Goal: Task Accomplishment & Management: Manage account settings

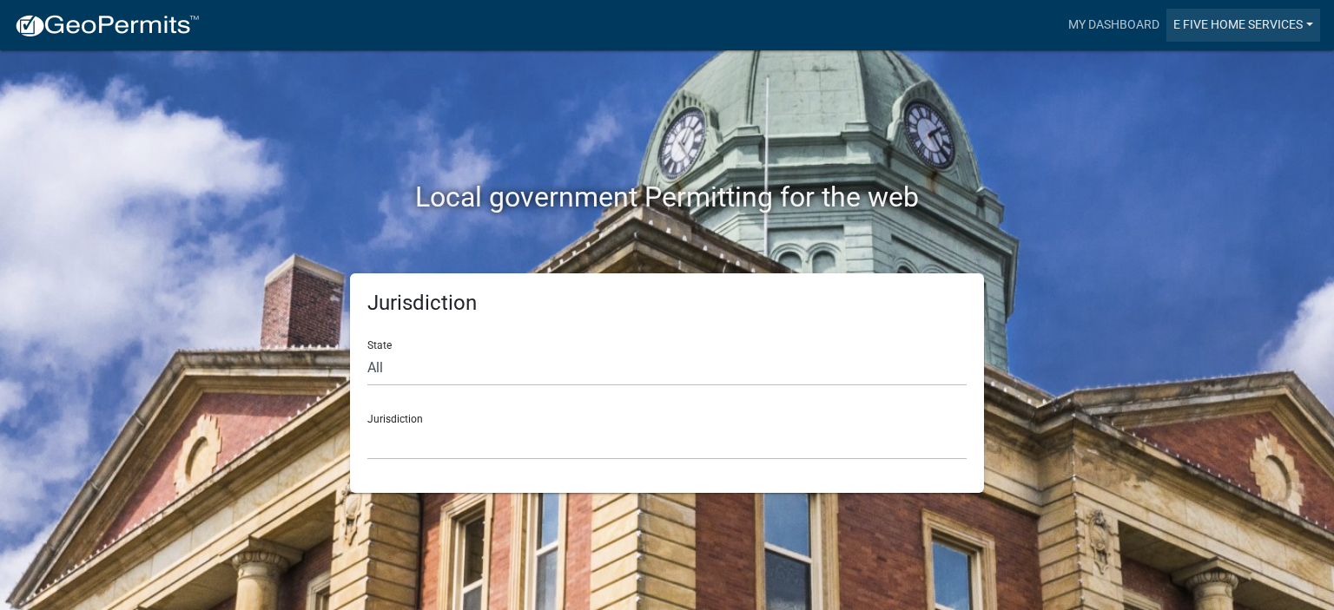
click at [1219, 27] on link "E Five Home Services" at bounding box center [1243, 25] width 154 height 33
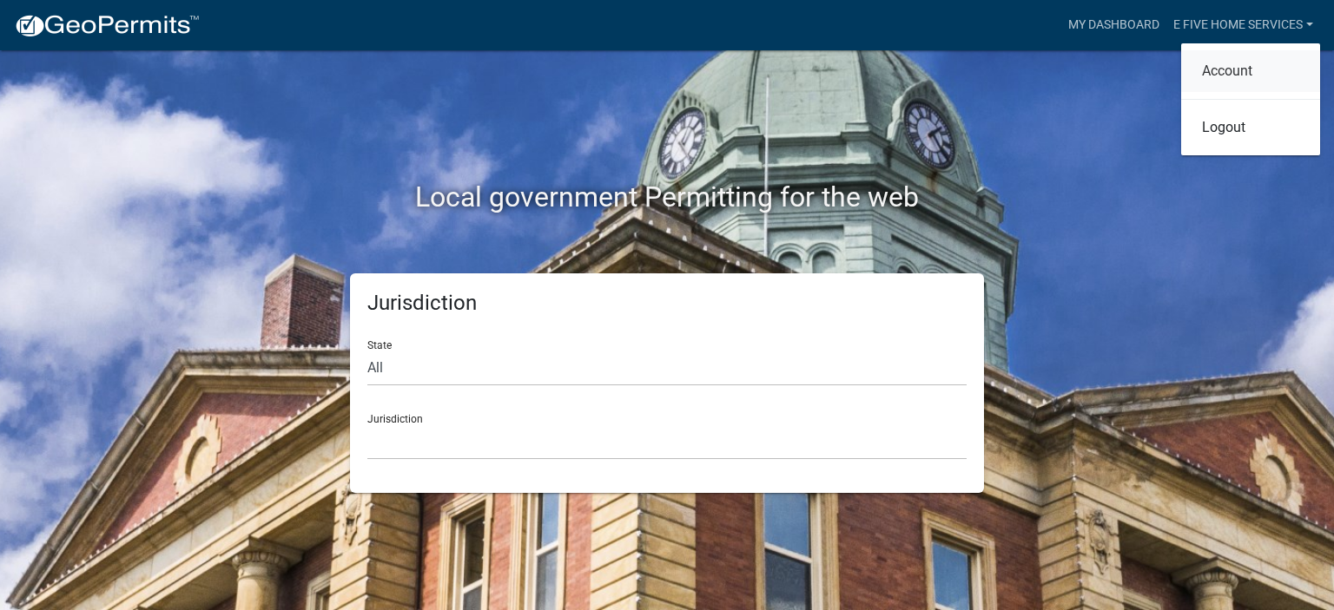
click at [1229, 71] on link "Account" at bounding box center [1250, 71] width 139 height 42
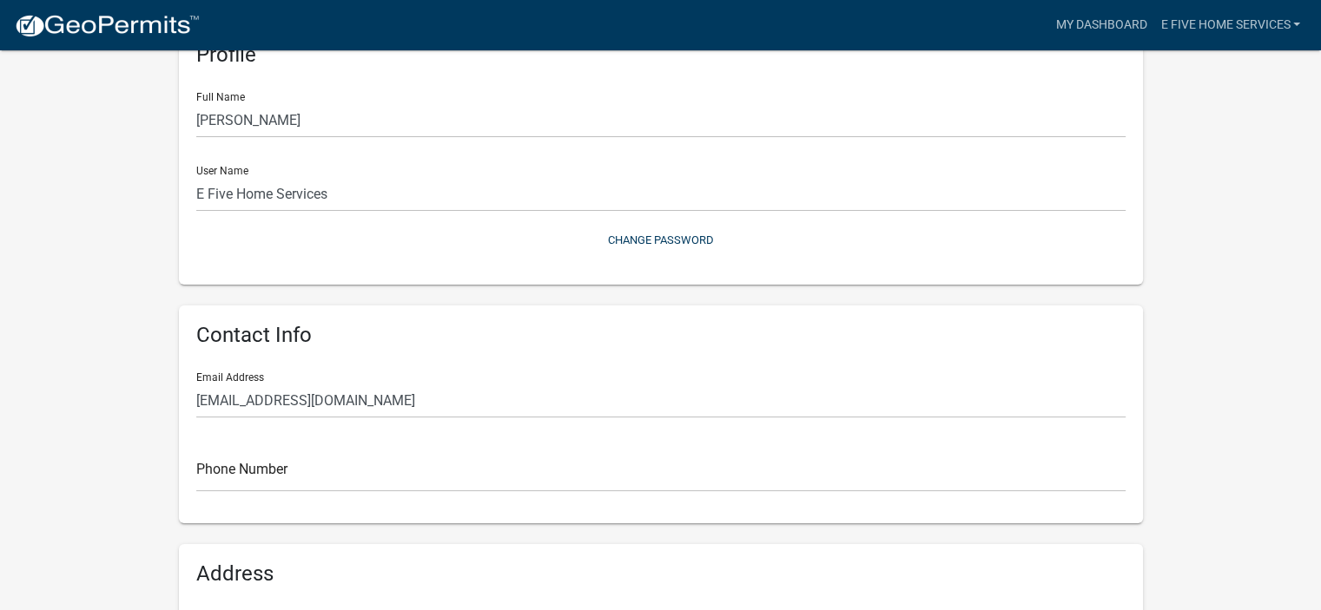
scroll to position [104, 0]
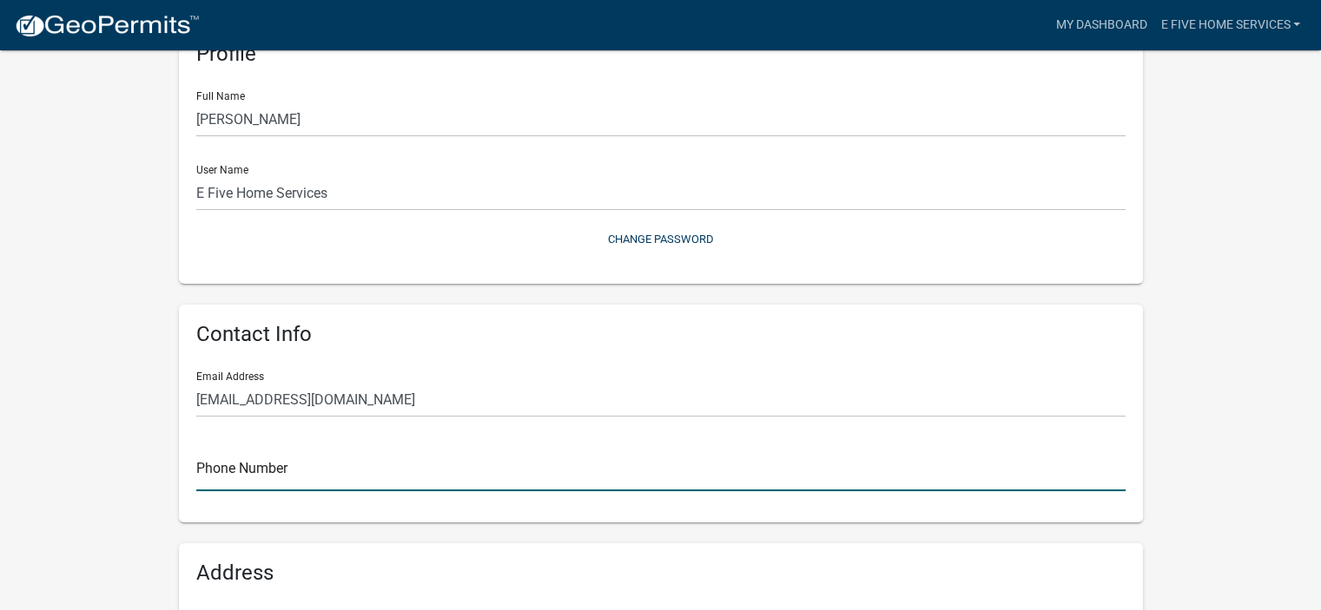
click at [260, 479] on input "text" at bounding box center [660, 474] width 929 height 36
type input "3203722411"
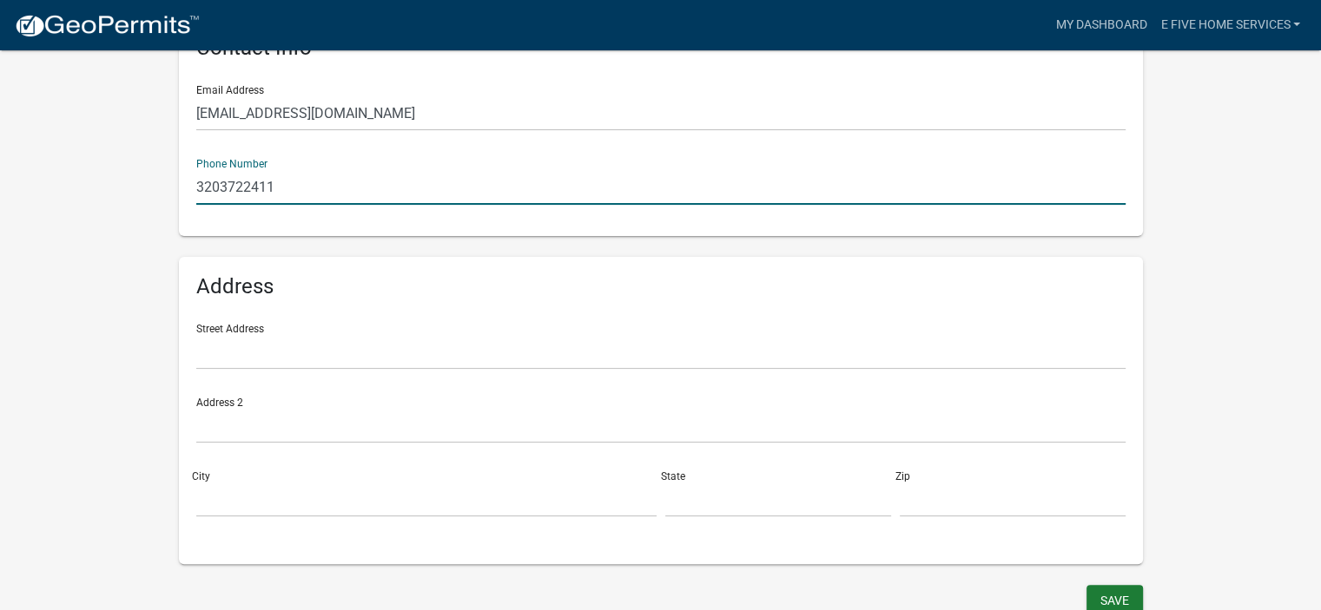
scroll to position [392, 0]
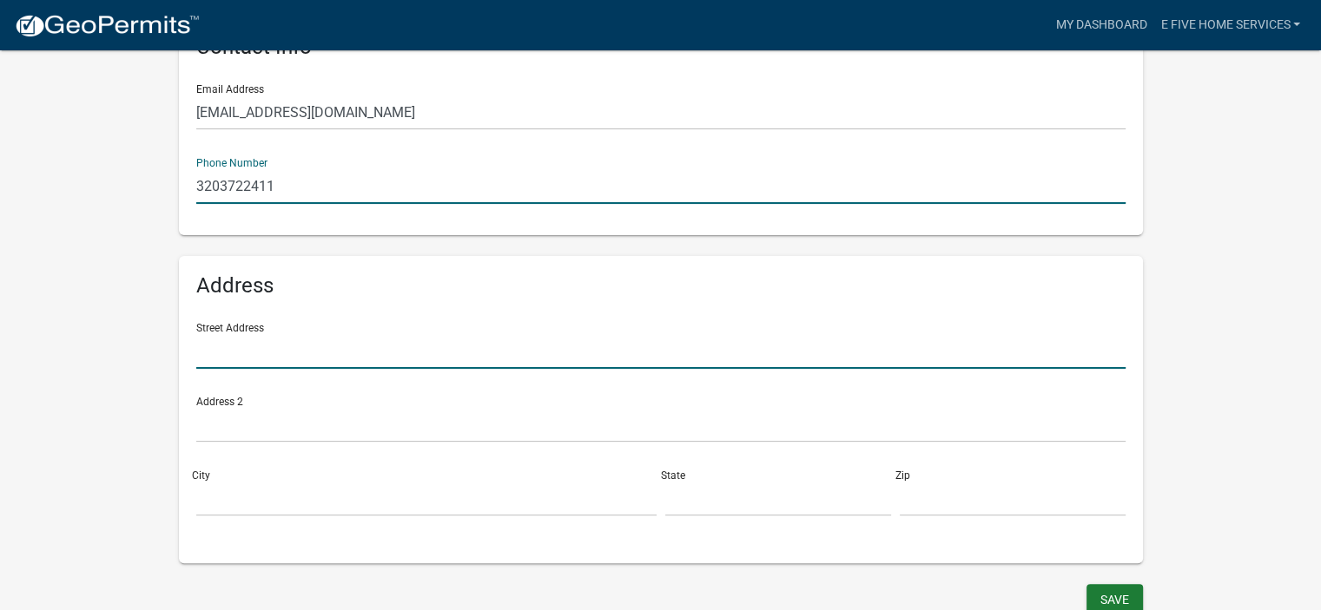
click at [279, 341] on input "text" at bounding box center [660, 351] width 929 height 36
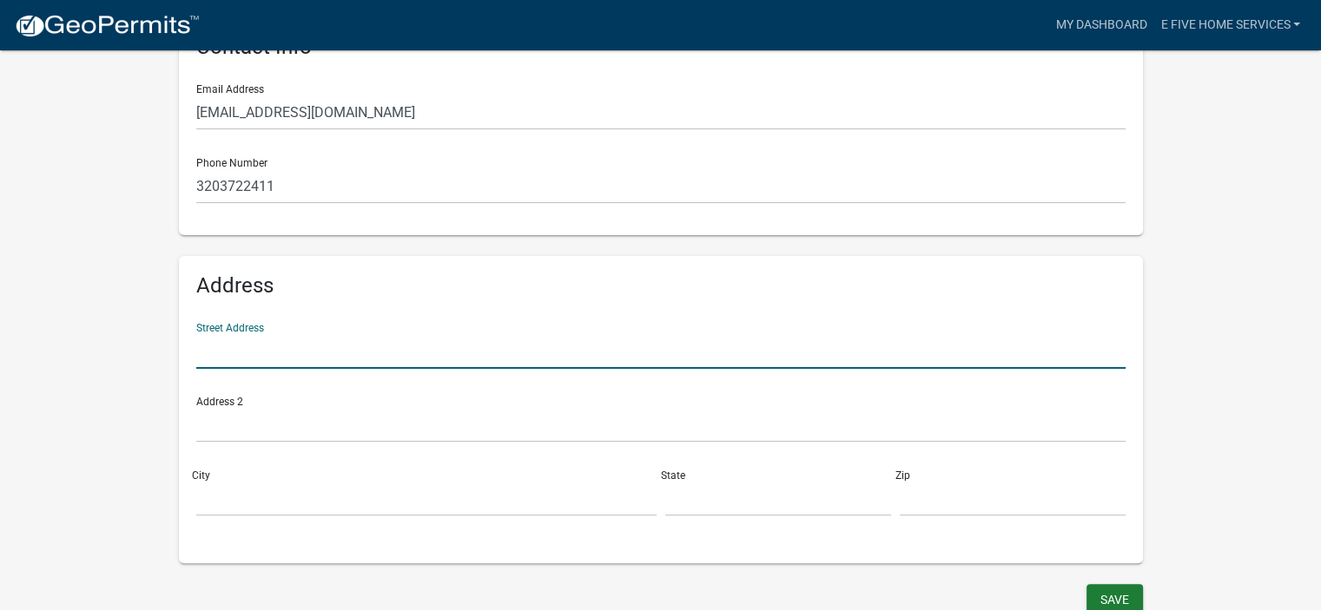
type input "[STREET_ADDRESS]"
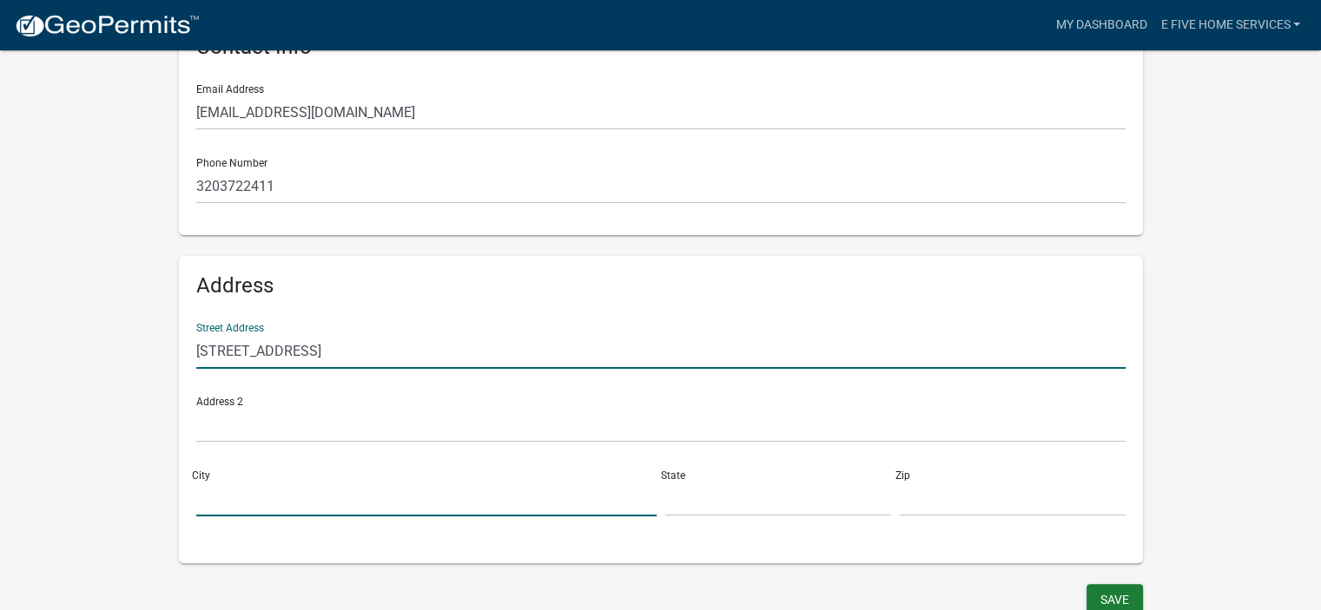
type input "[PERSON_NAME]"
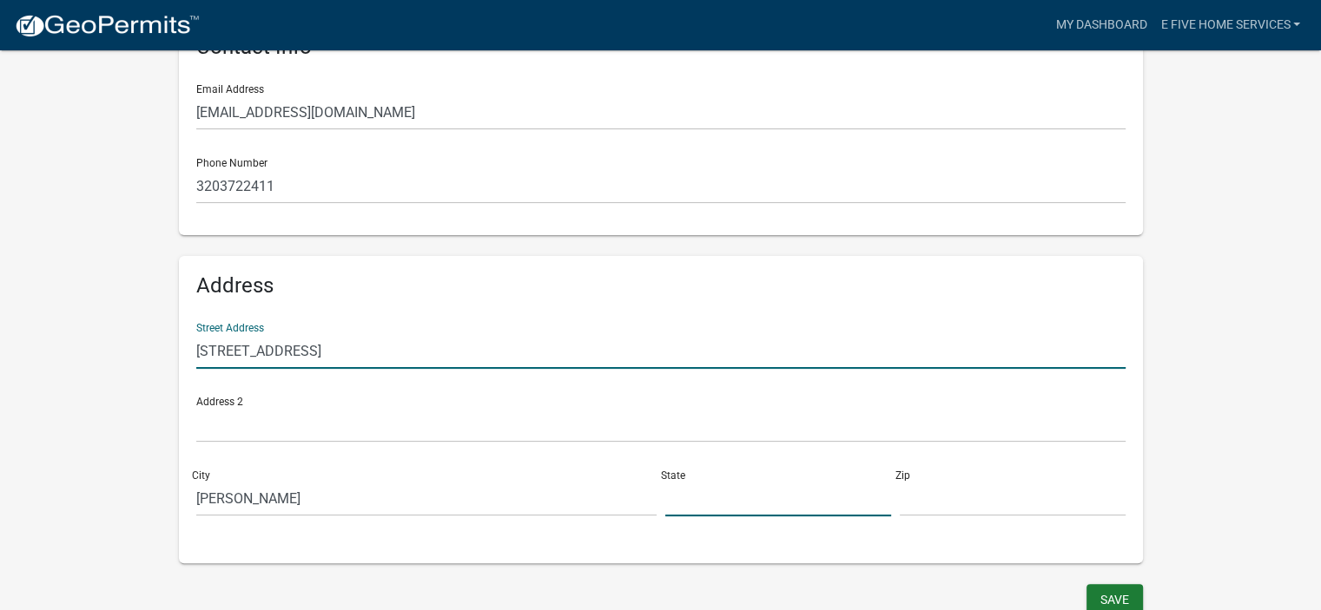
type input "MN"
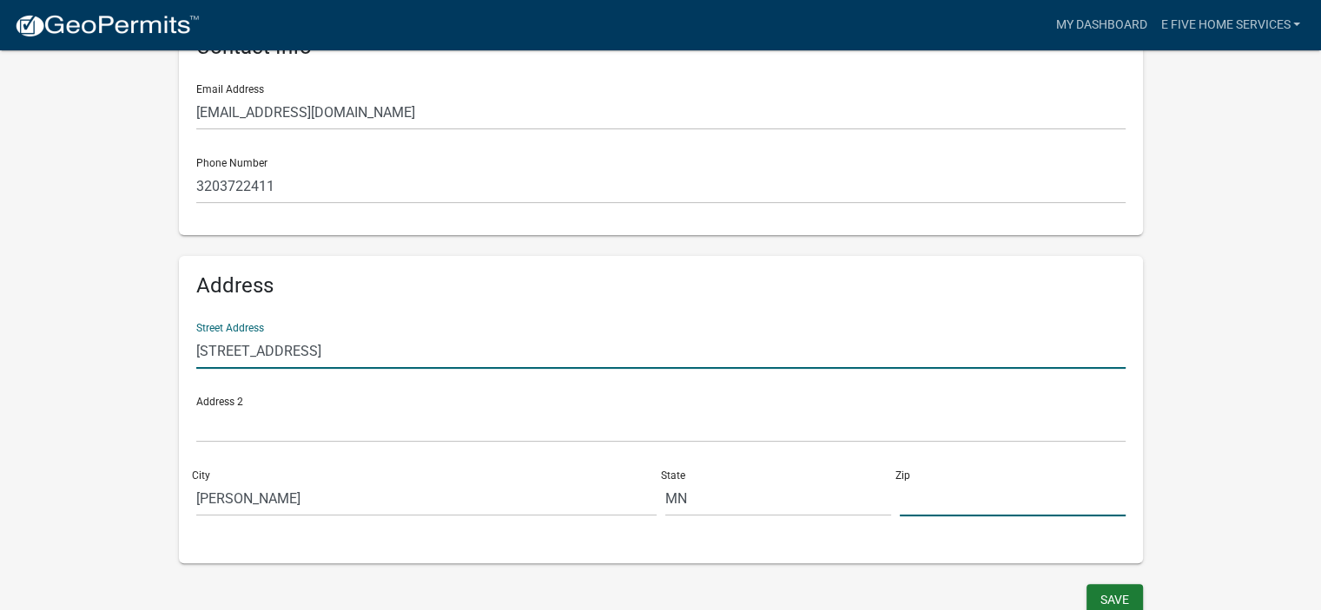
type input "55735-4102"
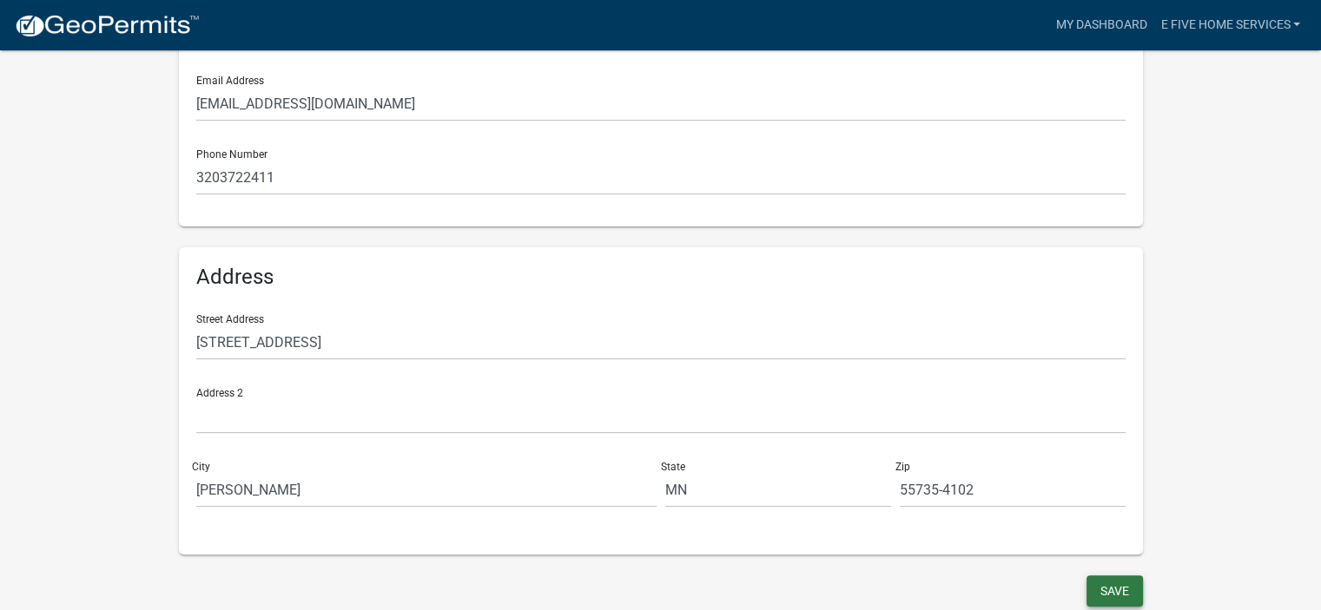
click at [1107, 583] on button "Save" at bounding box center [1114, 591] width 56 height 31
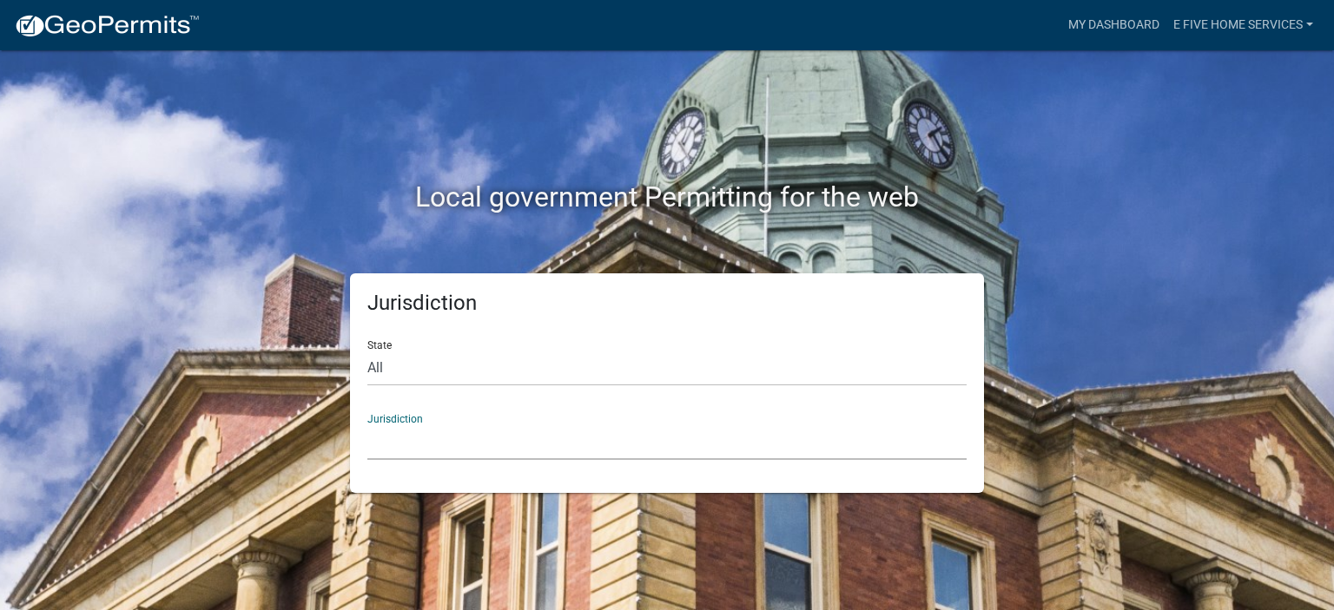
drag, startPoint x: 399, startPoint y: 428, endPoint x: 351, endPoint y: 448, distance: 51.8
click at [351, 448] on div "Jurisdiction State All [US_STATE] [US_STATE] [US_STATE] [US_STATE] [US_STATE] […" at bounding box center [667, 383] width 634 height 220
click at [389, 366] on select "All [US_STATE] [US_STATE] [US_STATE] [US_STATE] [US_STATE] [US_STATE] [US_STATE…" at bounding box center [666, 369] width 599 height 36
select select "[US_STATE]"
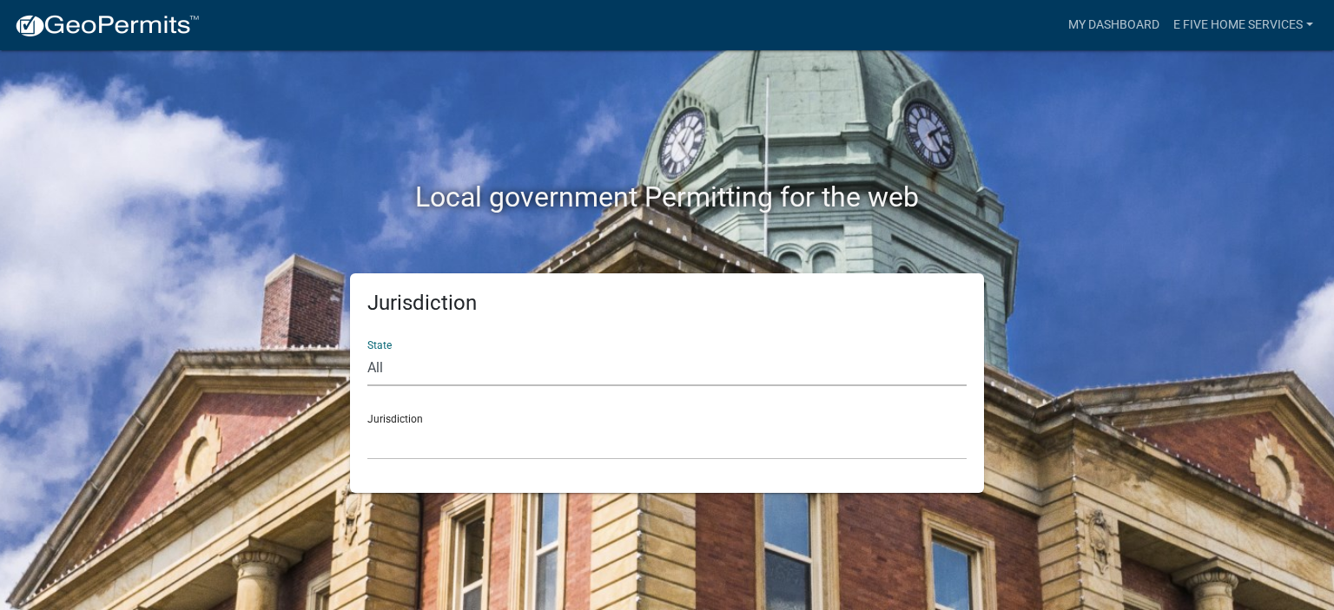
click at [367, 351] on select "All [US_STATE] [US_STATE] [US_STATE] [US_STATE] [US_STATE] [US_STATE] [US_STATE…" at bounding box center [666, 369] width 599 height 36
click at [413, 425] on select "[GEOGRAPHIC_DATA], [US_STATE] [GEOGRAPHIC_DATA], [US_STATE] [GEOGRAPHIC_DATA], …" at bounding box center [666, 443] width 599 height 36
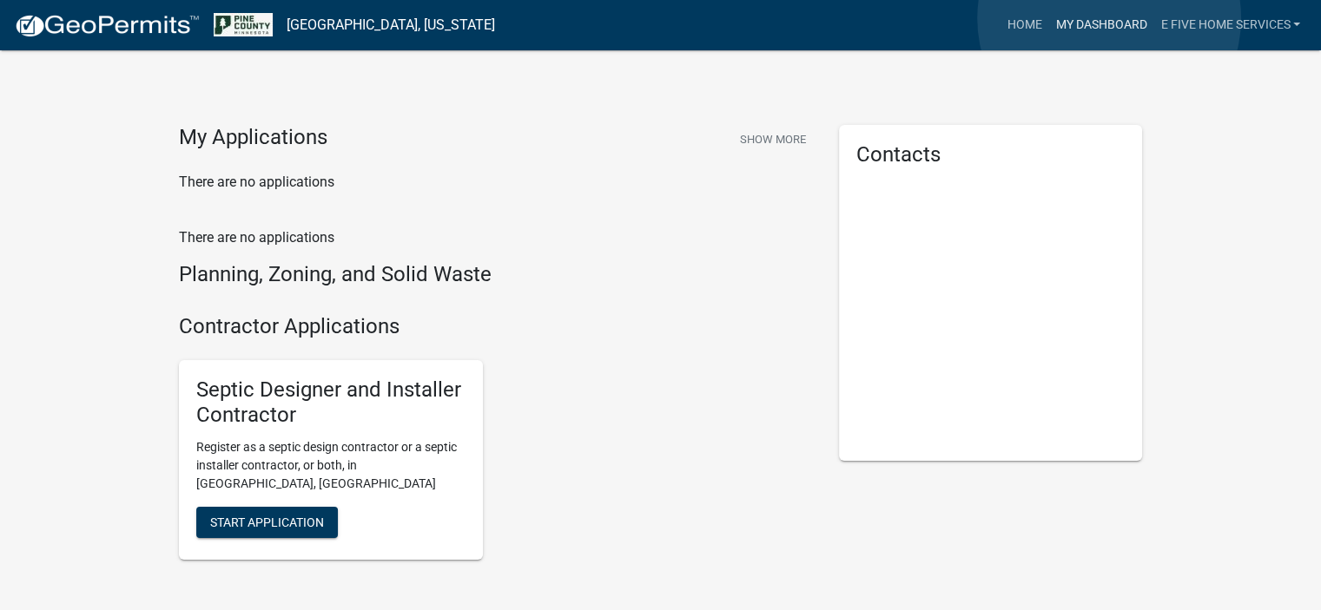
click at [1109, 18] on link "My Dashboard" at bounding box center [1100, 25] width 105 height 33
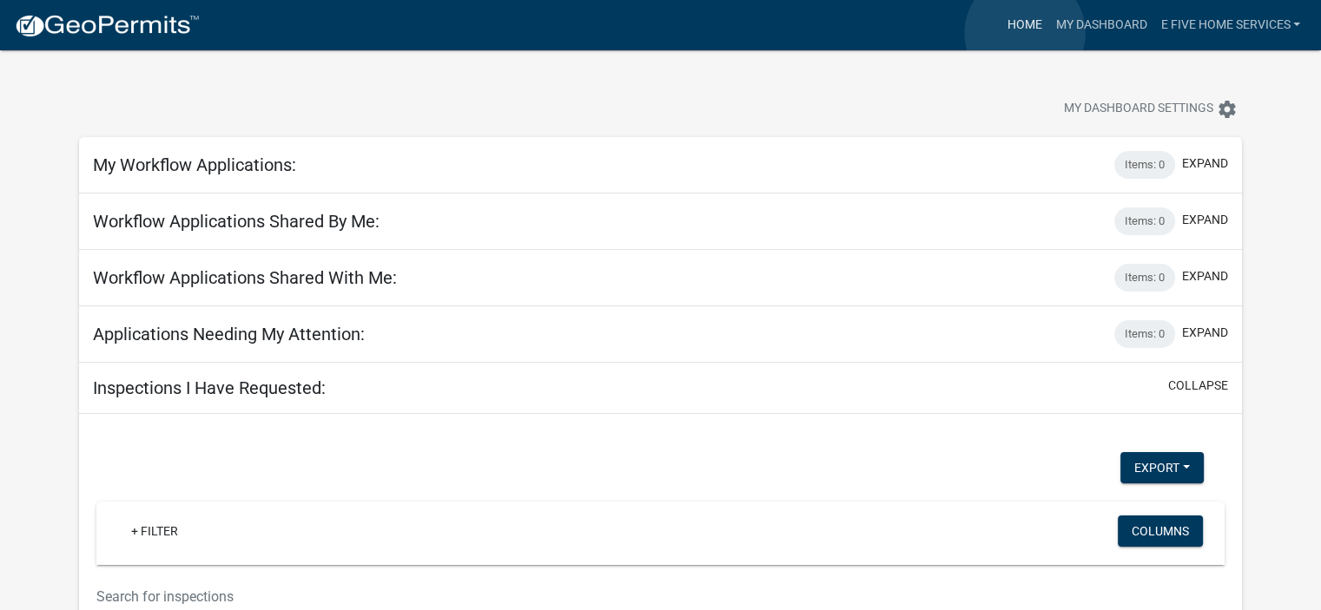
click at [1024, 33] on link "Home" at bounding box center [1023, 25] width 49 height 33
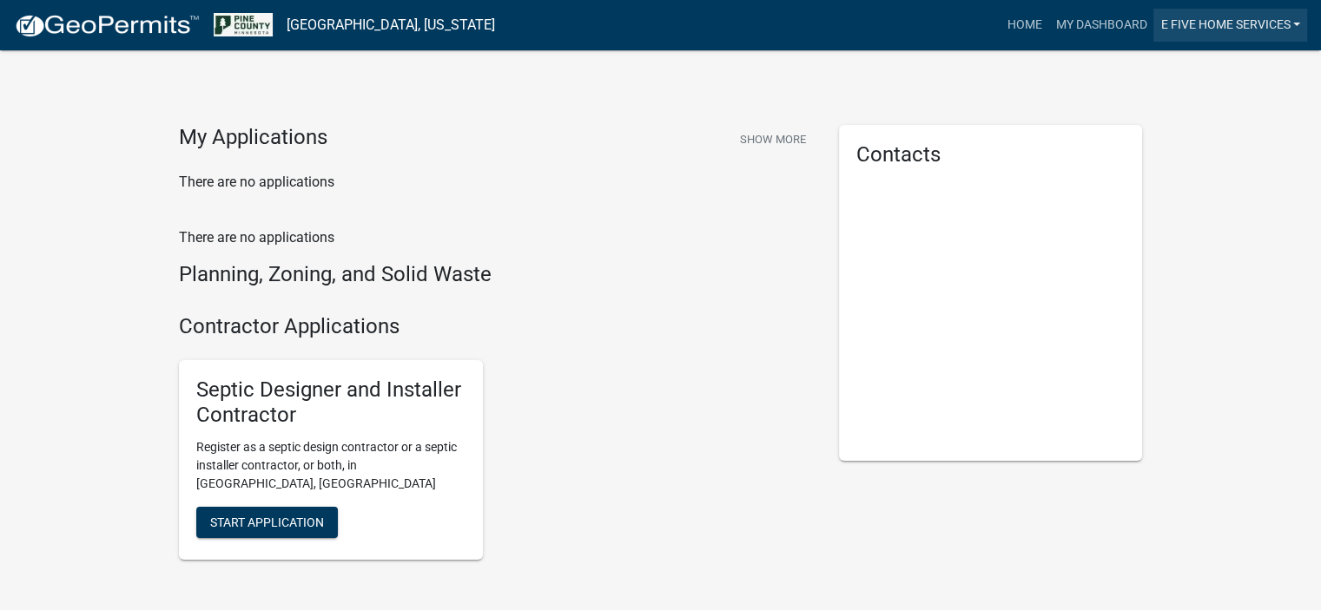
click at [1260, 22] on link "E Five Home Services" at bounding box center [1230, 25] width 154 height 33
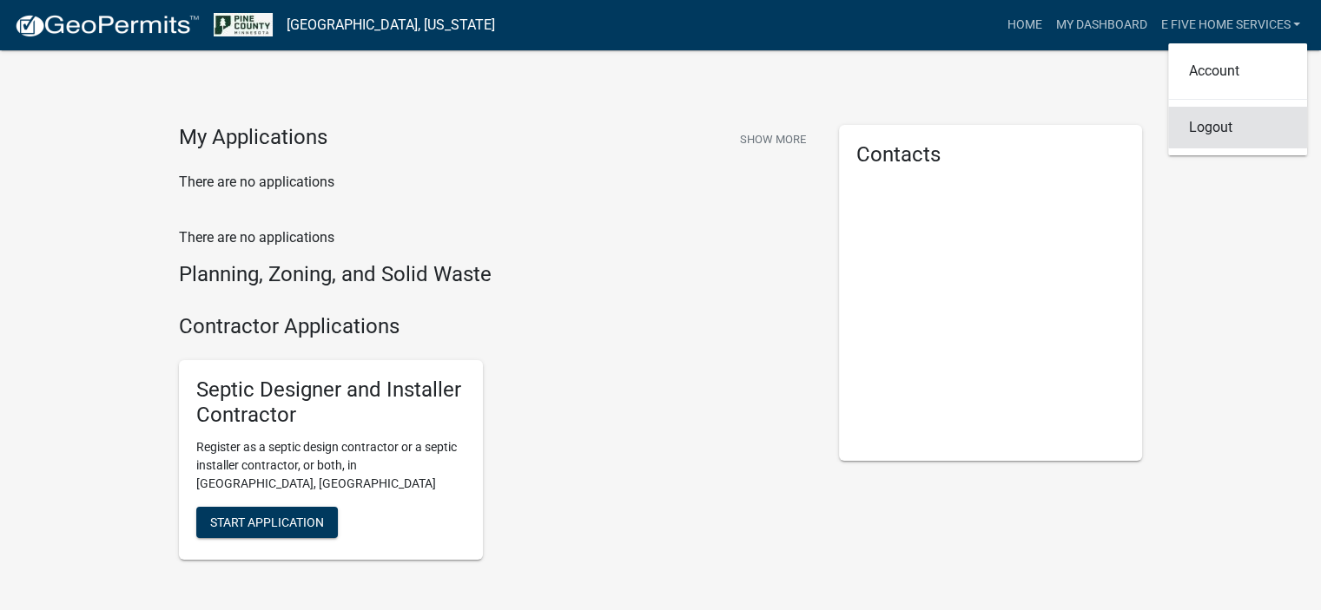
click at [1235, 136] on link "Logout" at bounding box center [1237, 128] width 139 height 42
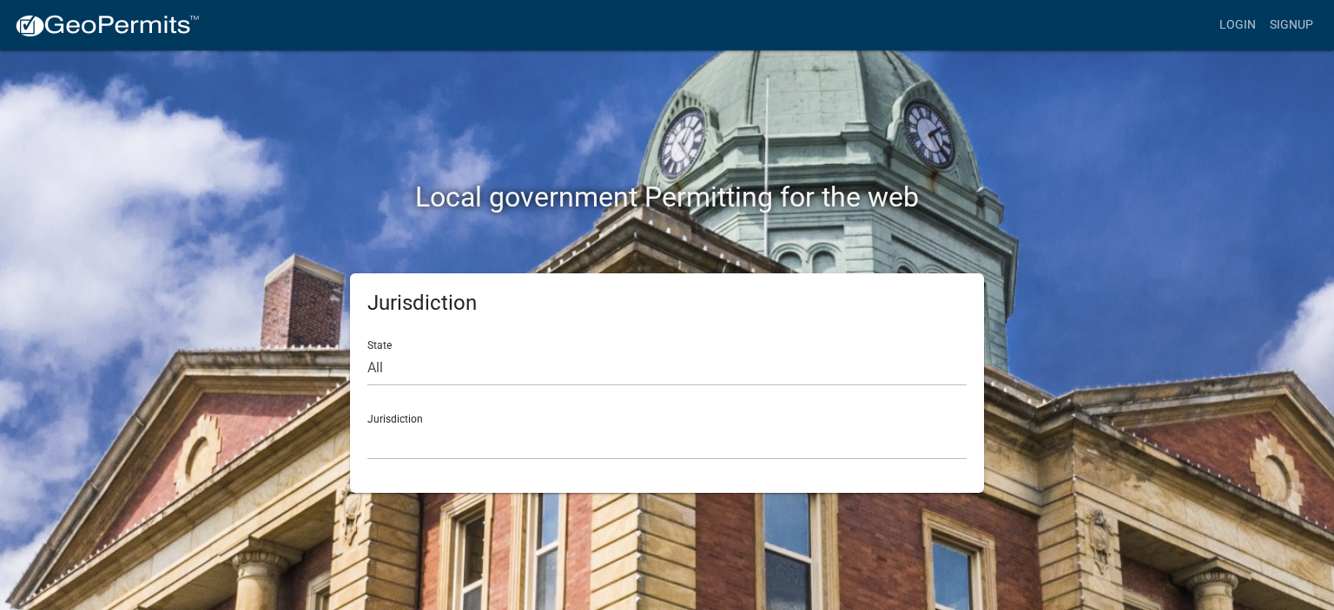
drag, startPoint x: 1168, startPoint y: 0, endPoint x: 609, endPoint y: 37, distance: 560.4
click at [609, 37] on div "Login Signup" at bounding box center [767, 25] width 1106 height 33
drag, startPoint x: 479, startPoint y: 6, endPoint x: 781, endPoint y: 21, distance: 302.5
click at [781, 21] on div "Login Signup" at bounding box center [767, 25] width 1106 height 33
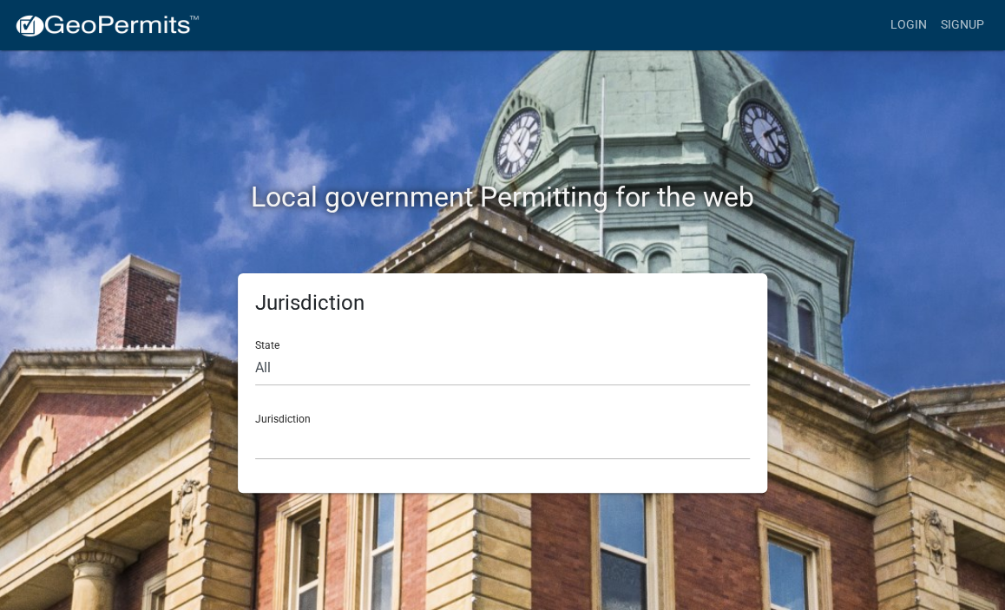
drag, startPoint x: 0, startPoint y: 0, endPoint x: 918, endPoint y: 115, distance: 924.9
click at [918, 115] on div "Local government Permitting for the web" at bounding box center [502, 161] width 833 height 222
